Goal: Task Accomplishment & Management: Manage account settings

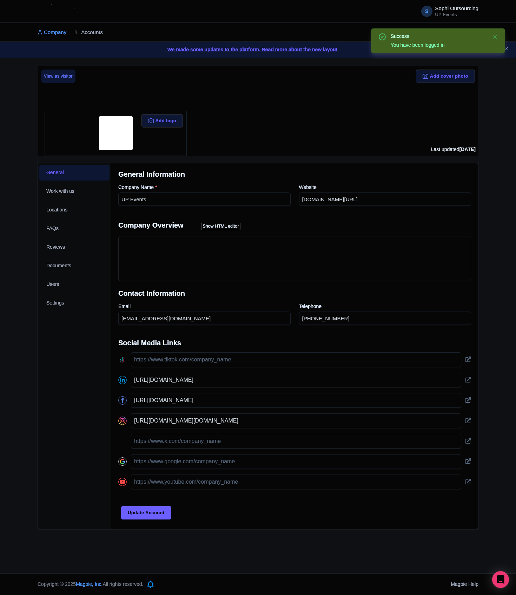
click at [98, 34] on link "Accounts" at bounding box center [89, 32] width 28 height 19
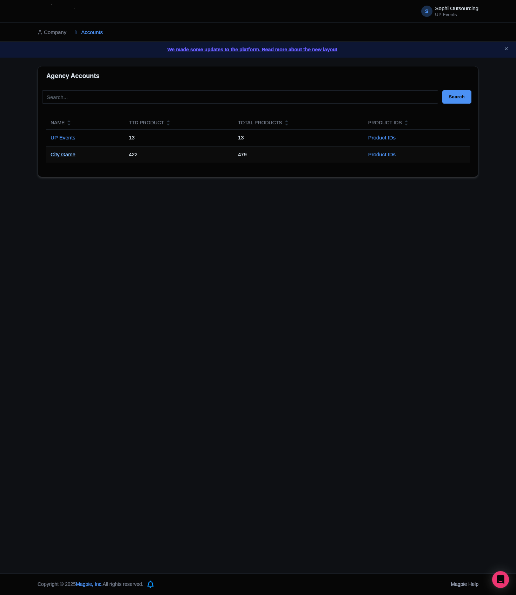
click at [61, 157] on link "City Game" at bounding box center [63, 154] width 25 height 6
drag, startPoint x: 60, startPoint y: 157, endPoint x: 55, endPoint y: 157, distance: 5.0
click at [60, 155] on link "City Game" at bounding box center [63, 154] width 25 height 6
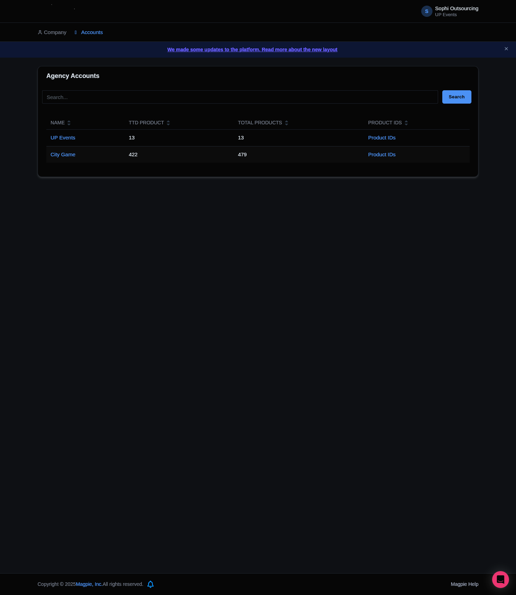
drag, startPoint x: 285, startPoint y: 282, endPoint x: 291, endPoint y: 280, distance: 6.0
click at [290, 281] on div "S Sophi Outsourcing UP Events Users Settings Sign out Company Accounts We made …" at bounding box center [258, 286] width 516 height 573
click at [325, 269] on div "S Sophi Outsourcing UP Events Users Settings Sign out Company Accounts We made …" at bounding box center [258, 286] width 516 height 573
drag, startPoint x: 325, startPoint y: 269, endPoint x: 331, endPoint y: 268, distance: 5.7
click at [330, 268] on div "S Sophi Outsourcing UP Events Users Settings Sign out Company Accounts We made …" at bounding box center [258, 286] width 516 height 573
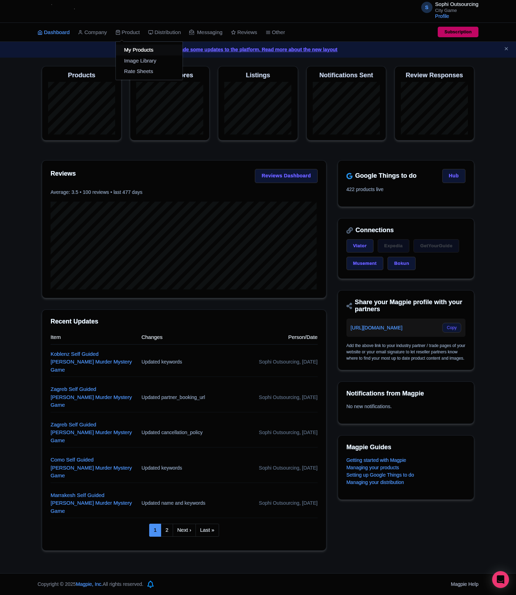
click at [133, 51] on link "My Products" at bounding box center [149, 50] width 67 height 11
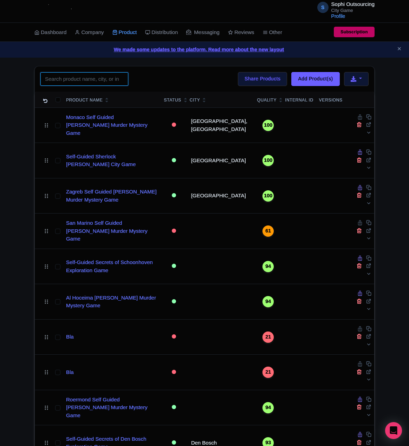
click at [103, 74] on input "search" at bounding box center [84, 78] width 88 height 13
paste input "Kiruna"
type input "Kiruna"
click button "Search" at bounding box center [0, 0] width 0 height 0
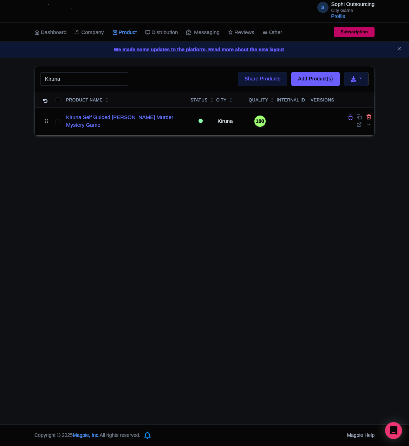
click at [58, 54] on div "We made some updates to the platform. Read more about the new layout" at bounding box center [204, 50] width 409 height 16
drag, startPoint x: 140, startPoint y: 182, endPoint x: 143, endPoint y: 176, distance: 6.0
click at [142, 179] on div "S Sophi Outsourcing City Game Profile Users Settings Sign out Dashboard Company…" at bounding box center [204, 212] width 409 height 424
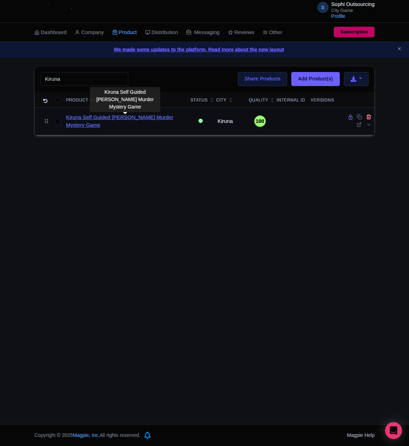
click at [97, 116] on link "Kiruna Self Guided Sherlock Holmes Murder Mystery Game" at bounding box center [125, 121] width 119 height 16
click at [99, 116] on link "Kiruna Self Guided Sherlock Holmes Murder Mystery Game" at bounding box center [125, 121] width 119 height 16
click at [89, 120] on link "Kiruna Self Guided Sherlock Holmes Murder Mystery Game" at bounding box center [125, 121] width 119 height 16
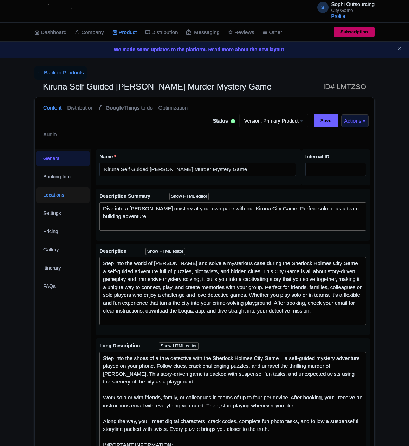
click at [57, 191] on link "Locations" at bounding box center [62, 195] width 53 height 16
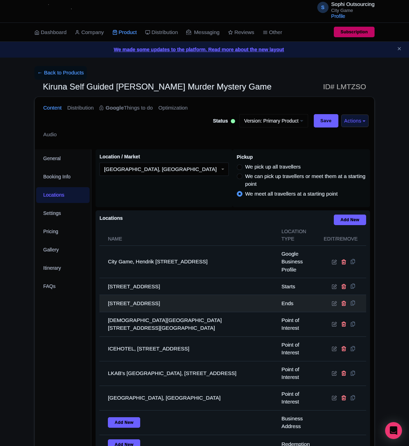
scroll to position [97, 0]
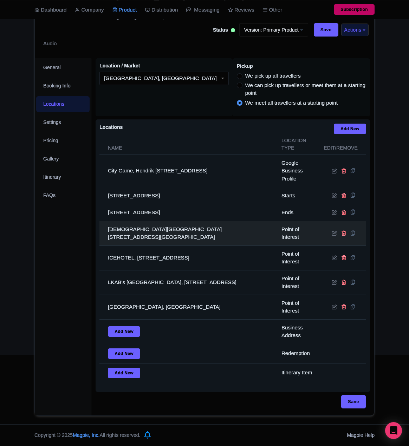
click at [147, 232] on td "Kiruna Church, Finngatan 1, 981 31 Kiruna, Sweden" at bounding box center [188, 233] width 178 height 25
copy tr "Kiruna Church, Finngatan 1, 981 31 Kiruna, Sweden"
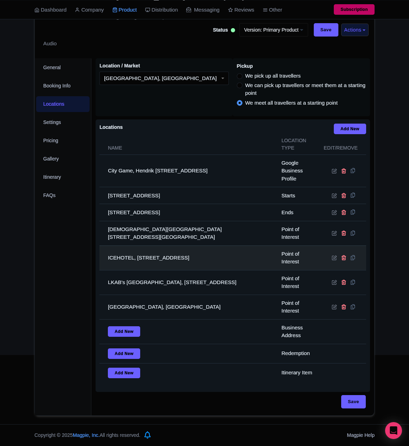
click at [167, 253] on td "ICEHOTEL, Marknadsvägen 63, 981 91 Jukkasjärvi, Sweden" at bounding box center [188, 258] width 178 height 25
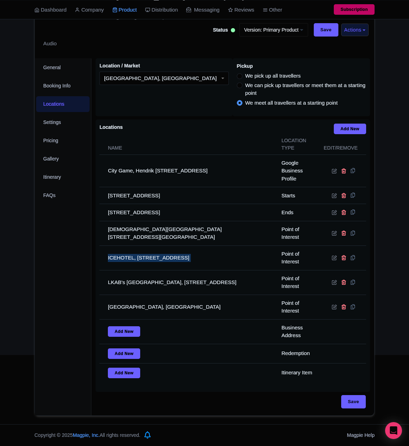
copy tr "ICEHOTEL, Marknadsvägen 63, 981 91 Jukkasjärvi, Sweden"
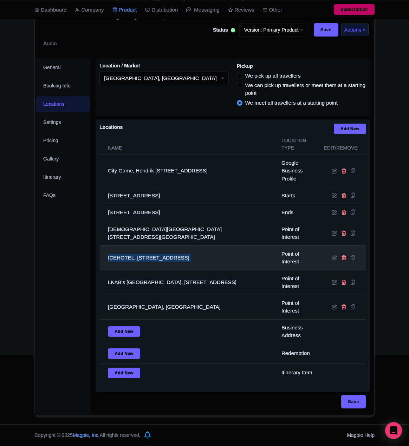
click at [136, 250] on td "ICEHOTEL, Marknadsvägen 63, 981 91 Jukkasjärvi, Sweden" at bounding box center [188, 258] width 178 height 25
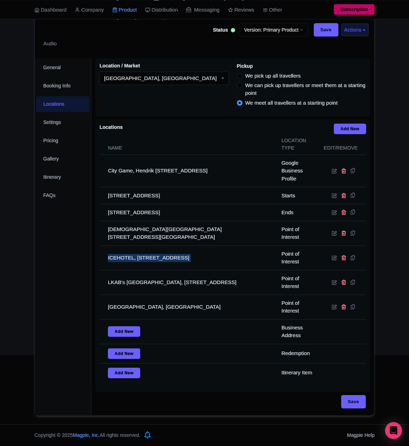
drag, startPoint x: 136, startPoint y: 250, endPoint x: 83, endPoint y: 250, distance: 53.7
click at [136, 250] on td "ICEHOTEL, Marknadsvägen 63, 981 91 Jukkasjärvi, Sweden" at bounding box center [188, 258] width 178 height 25
copy tr "ICEHOTEL, Marknadsvägen 63, 981 91 Jukkasjärvi, Sweden"
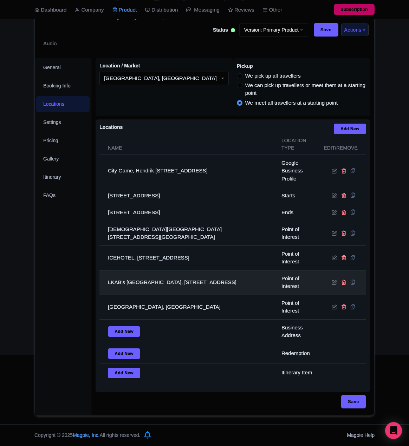
click at [178, 273] on td "LKAB's Visitor Centre, Malmvägen 9B, 981 30 Kiruna, Sweden" at bounding box center [188, 282] width 178 height 25
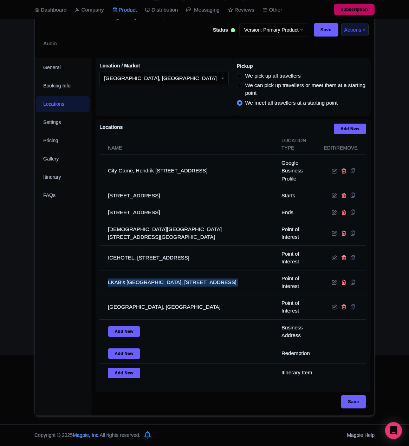
copy tr "LKAB's Visitor Centre, Malmvägen 9B, 981 30 Kiruna, Sweden"
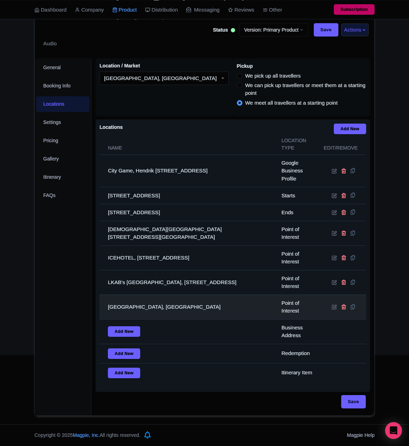
click at [153, 302] on td "Abisko National Park, Sweden" at bounding box center [188, 307] width 178 height 25
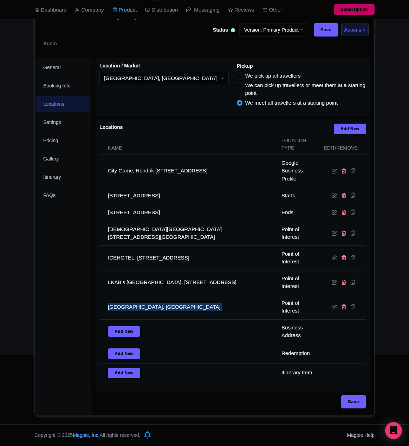
copy tr "Abisko National Park, Sweden"
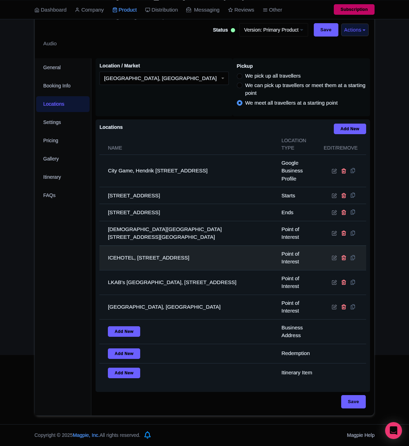
click at [218, 256] on td "ICEHOTEL, Marknadsvägen 63, 981 91 Jukkasjärvi, Sweden" at bounding box center [188, 258] width 178 height 25
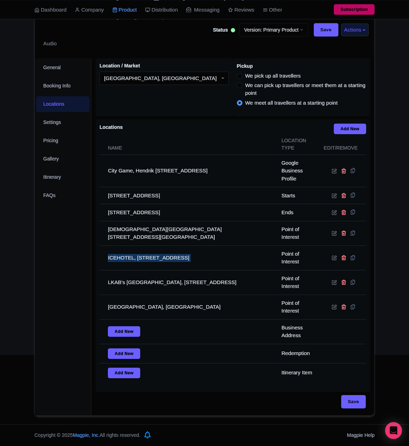
drag, startPoint x: 218, startPoint y: 256, endPoint x: 87, endPoint y: 318, distance: 144.3
click at [217, 255] on td "ICEHOTEL, Marknadsvägen 63, 981 91 Jukkasjärvi, Sweden" at bounding box center [188, 258] width 178 height 25
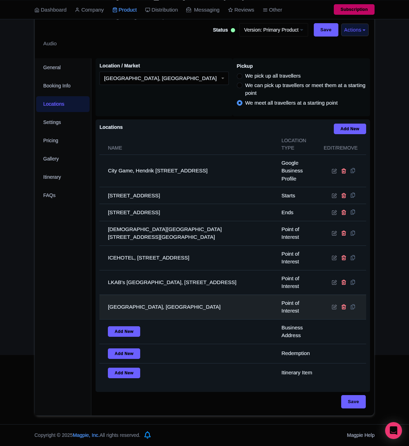
click at [149, 309] on td "Abisko National Park, Sweden" at bounding box center [188, 307] width 178 height 25
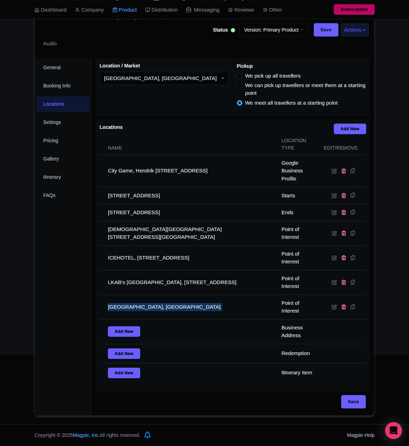
copy tr "Abisko National Park, Sweden"
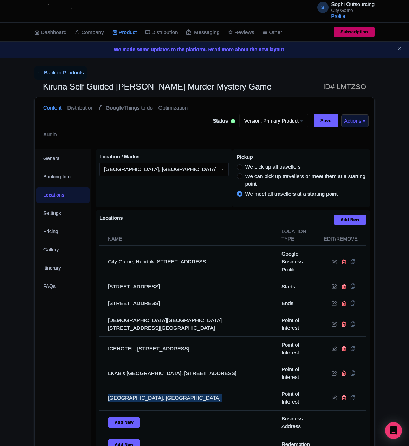
click at [68, 76] on link "← Back to Products" at bounding box center [60, 73] width 52 height 14
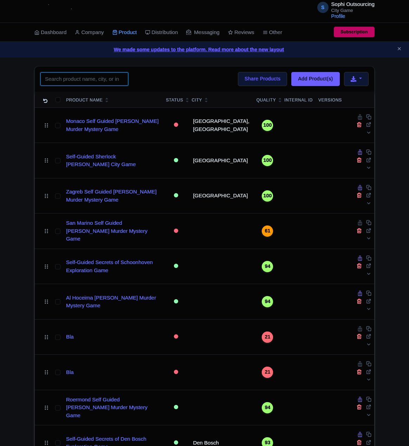
click at [86, 73] on input "search" at bounding box center [84, 78] width 88 height 13
paste input "Rotterdam"
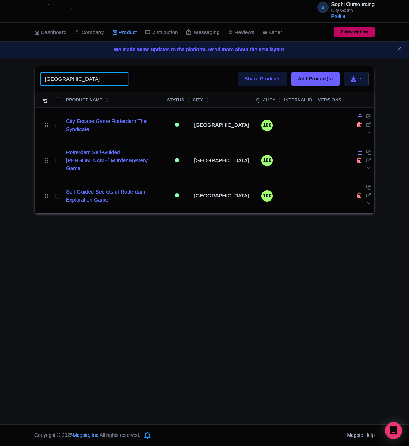
type input "Rotterdam"
click button "Search" at bounding box center [0, 0] width 0 height 0
drag, startPoint x: 162, startPoint y: 201, endPoint x: 155, endPoint y: 203, distance: 6.7
click at [162, 202] on div "S Sophi Outsourcing City Game Profile Users Settings Sign out Dashboard Company…" at bounding box center [204, 212] width 409 height 424
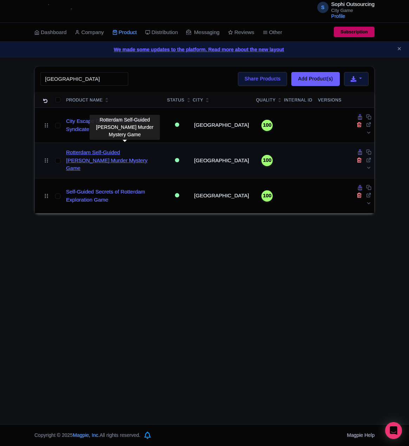
click at [133, 150] on link "Rotterdam Self-Guided [PERSON_NAME] Murder Mystery Game" at bounding box center [113, 161] width 95 height 24
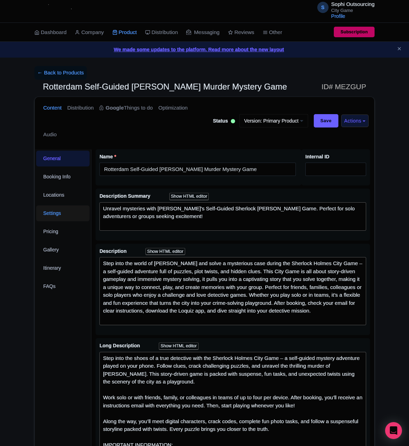
drag, startPoint x: 58, startPoint y: 208, endPoint x: 61, endPoint y: 200, distance: 8.0
click at [58, 207] on link "Settings" at bounding box center [62, 213] width 53 height 16
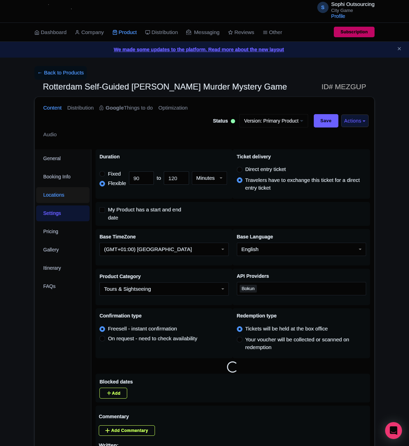
click at [61, 200] on link "Locations" at bounding box center [62, 195] width 53 height 16
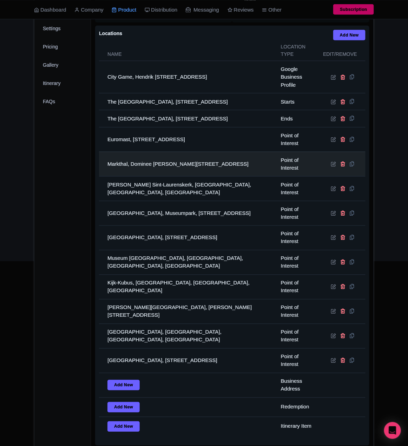
scroll to position [191, 0]
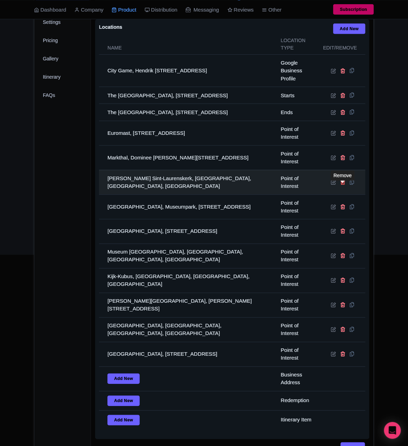
click at [342, 185] on icon at bounding box center [343, 181] width 5 height 5
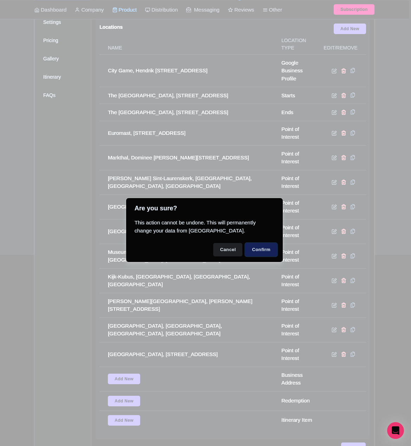
click at [267, 248] on button "Confirm" at bounding box center [261, 249] width 32 height 13
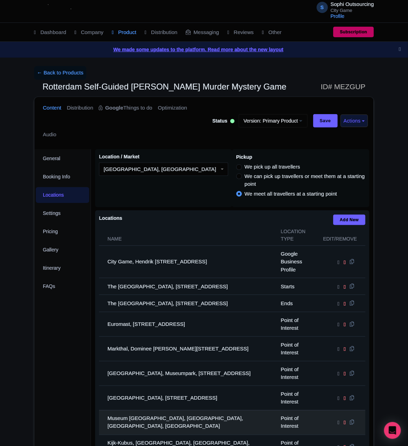
scroll to position [175, 0]
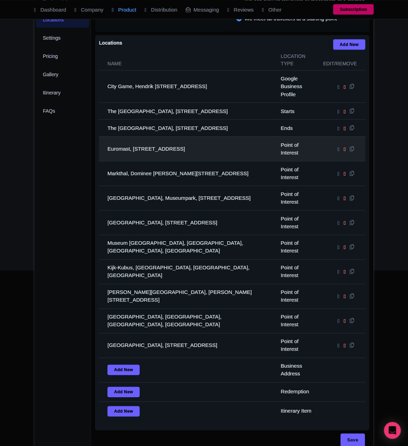
click at [159, 148] on td "Euromast, [STREET_ADDRESS]" at bounding box center [188, 149] width 178 height 25
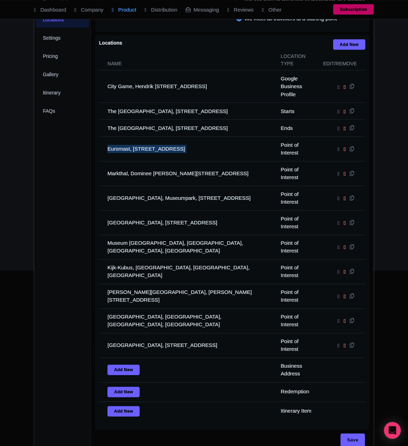
copy tr "Euromast, [STREET_ADDRESS]"
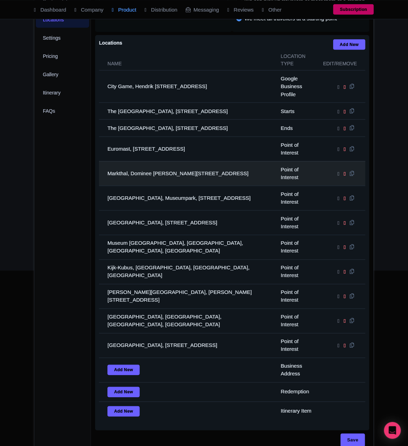
click at [158, 175] on td "Markthal, Dominee [PERSON_NAME][STREET_ADDRESS]" at bounding box center [188, 173] width 178 height 25
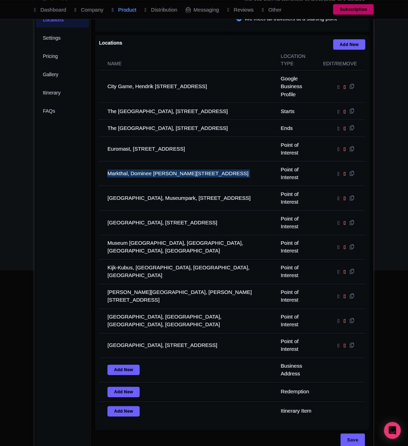
copy tr "Markthal, Dominee [PERSON_NAME][STREET_ADDRESS]"
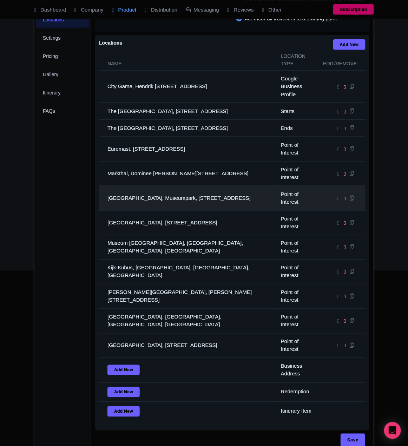
click at [120, 197] on td "[GEOGRAPHIC_DATA], Museumpark, [STREET_ADDRESS]" at bounding box center [188, 198] width 178 height 25
click at [115, 197] on td "[GEOGRAPHIC_DATA], Museumpark, [STREET_ADDRESS]" at bounding box center [188, 198] width 178 height 25
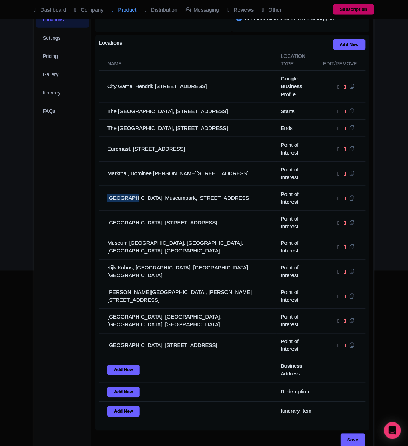
copy td "Kunsthal"
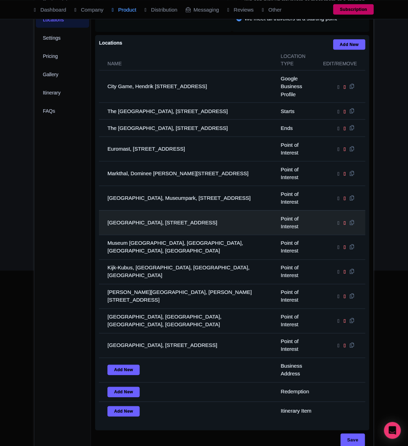
drag, startPoint x: 170, startPoint y: 224, endPoint x: 169, endPoint y: 213, distance: 11.6
click at [170, 224] on td "[GEOGRAPHIC_DATA], [STREET_ADDRESS]" at bounding box center [188, 222] width 178 height 25
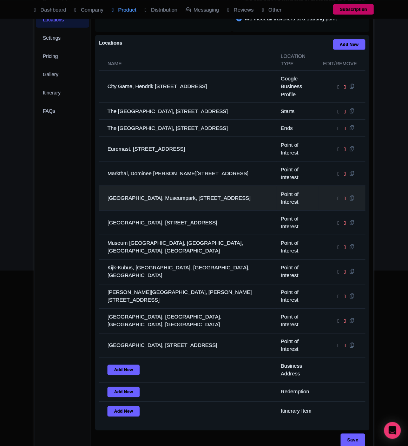
click at [169, 210] on td "[GEOGRAPHIC_DATA], Museumpark, [STREET_ADDRESS]" at bounding box center [188, 198] width 178 height 25
click at [166, 210] on td "[GEOGRAPHIC_DATA], Museumpark, [STREET_ADDRESS]" at bounding box center [188, 198] width 178 height 25
click at [148, 207] on td "[GEOGRAPHIC_DATA], Museumpark, [STREET_ADDRESS]" at bounding box center [188, 198] width 178 height 25
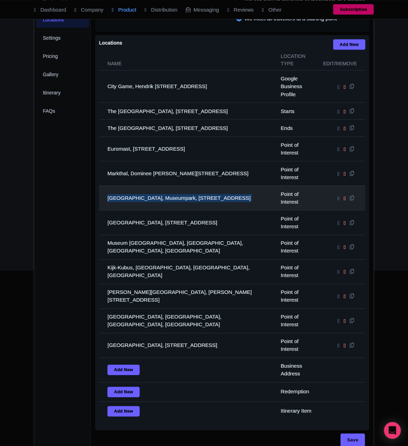
click at [148, 207] on td "[GEOGRAPHIC_DATA], Museumpark, [STREET_ADDRESS]" at bounding box center [188, 198] width 178 height 25
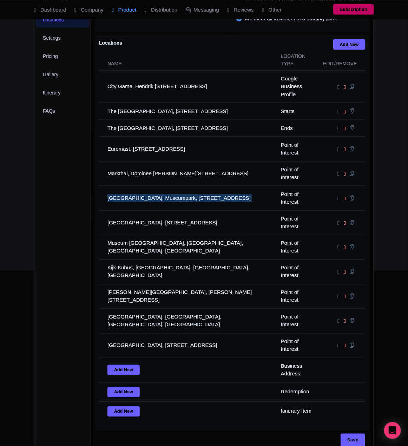
copy tr "[GEOGRAPHIC_DATA], Museumpark, [STREET_ADDRESS]"
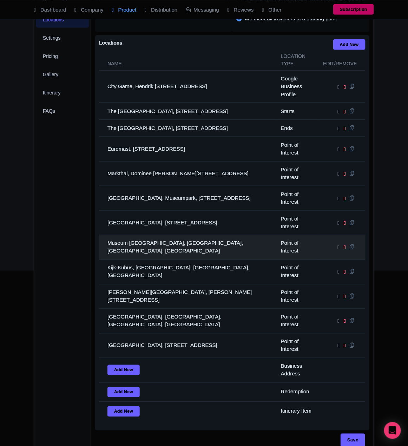
drag, startPoint x: 153, startPoint y: 245, endPoint x: 154, endPoint y: 239, distance: 5.7
click at [154, 244] on td "Museum [GEOGRAPHIC_DATA], [GEOGRAPHIC_DATA], [GEOGRAPHIC_DATA], [GEOGRAPHIC_DAT…" at bounding box center [188, 247] width 178 height 25
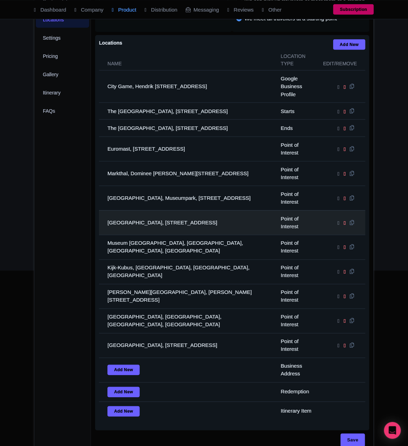
click at [155, 234] on td "[GEOGRAPHIC_DATA], [STREET_ADDRESS]" at bounding box center [188, 222] width 178 height 25
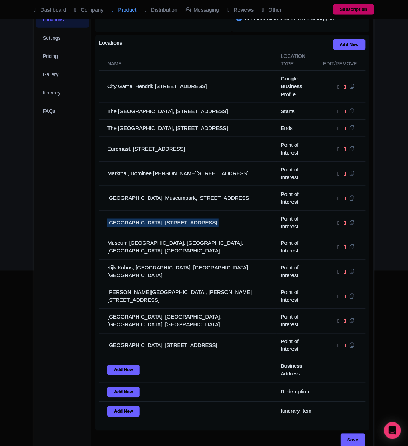
copy tr "[GEOGRAPHIC_DATA], [STREET_ADDRESS]"
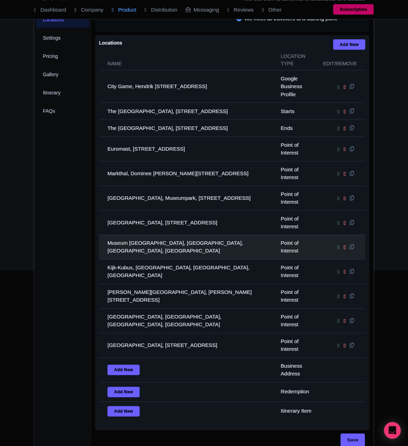
click at [133, 252] on td "Museum [GEOGRAPHIC_DATA], [GEOGRAPHIC_DATA], [GEOGRAPHIC_DATA], [GEOGRAPHIC_DAT…" at bounding box center [188, 247] width 178 height 25
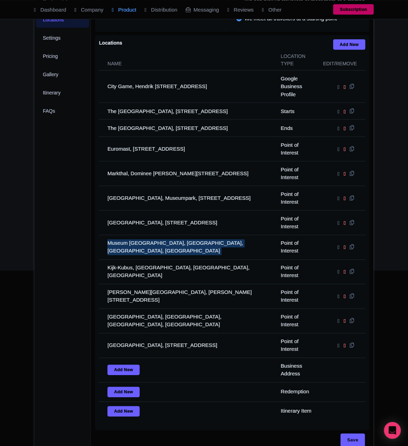
copy tr "Museum [GEOGRAPHIC_DATA], [GEOGRAPHIC_DATA], [GEOGRAPHIC_DATA], [GEOGRAPHIC_DAT…"
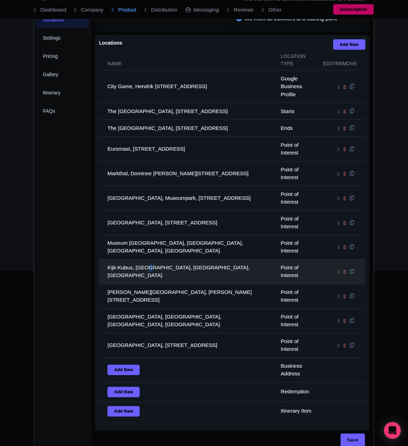
click at [149, 279] on td "Kijk-Kubus, [GEOGRAPHIC_DATA], [GEOGRAPHIC_DATA], [GEOGRAPHIC_DATA]" at bounding box center [188, 272] width 178 height 25
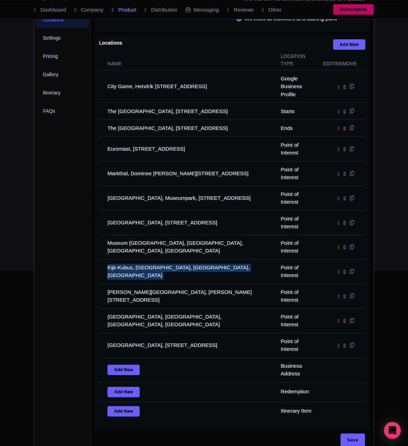
copy tr "Kijk-Kubus, [GEOGRAPHIC_DATA], [GEOGRAPHIC_DATA], [GEOGRAPHIC_DATA]"
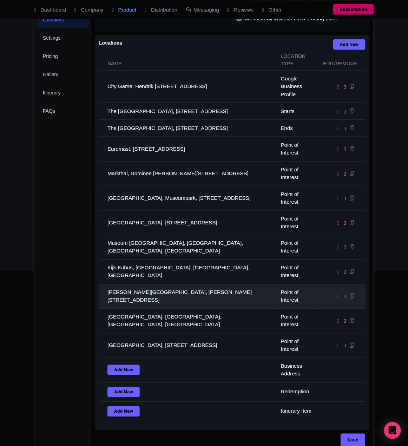
click at [151, 295] on td "[PERSON_NAME][GEOGRAPHIC_DATA], [PERSON_NAME][STREET_ADDRESS]" at bounding box center [188, 296] width 178 height 25
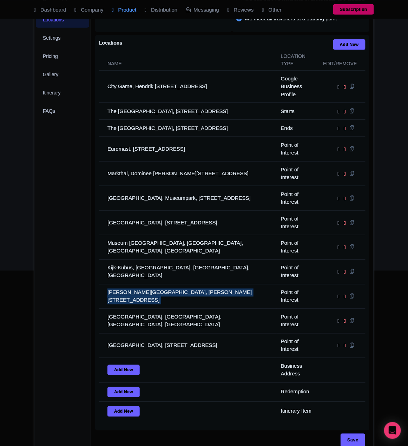
copy tr "[PERSON_NAME][GEOGRAPHIC_DATA], [PERSON_NAME][STREET_ADDRESS]"
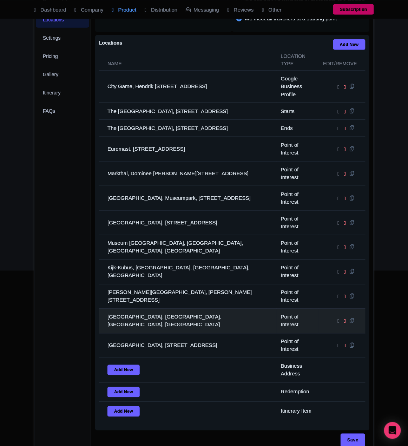
click at [118, 324] on td "[GEOGRAPHIC_DATA], [GEOGRAPHIC_DATA], [GEOGRAPHIC_DATA], [GEOGRAPHIC_DATA]" at bounding box center [188, 321] width 178 height 25
click at [119, 324] on td "[GEOGRAPHIC_DATA], [GEOGRAPHIC_DATA], [GEOGRAPHIC_DATA], [GEOGRAPHIC_DATA]" at bounding box center [188, 321] width 178 height 25
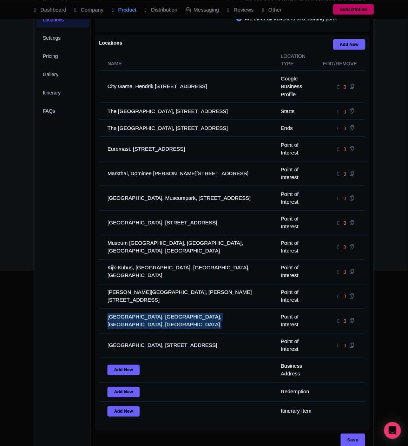
copy tr "[GEOGRAPHIC_DATA], [GEOGRAPHIC_DATA], [GEOGRAPHIC_DATA], [GEOGRAPHIC_DATA]"
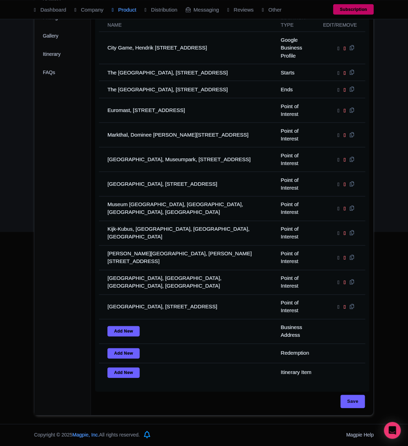
click at [32, 151] on div "Success Product Location deleted successfully ← Back to Products Rotterdam Self…" at bounding box center [204, 134] width 348 height 564
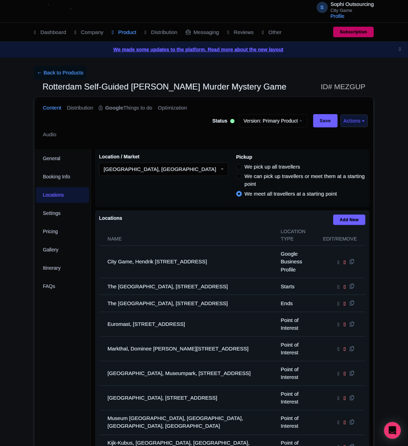
click at [97, 365] on div "Locations i Add New Name Location type Edit/Remove City Game, Hendrik [STREET_A…" at bounding box center [232, 408] width 274 height 396
